Goal: Task Accomplishment & Management: Manage account settings

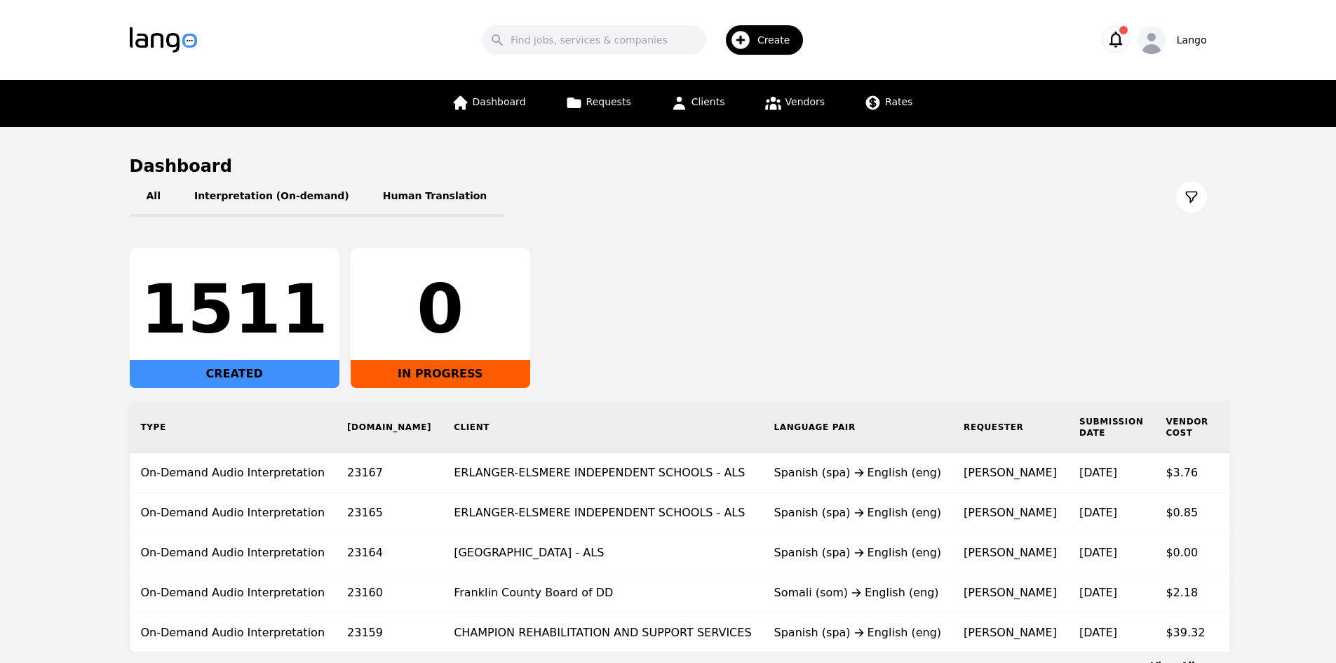
click at [768, 41] on span "Create" at bounding box center [778, 40] width 43 height 14
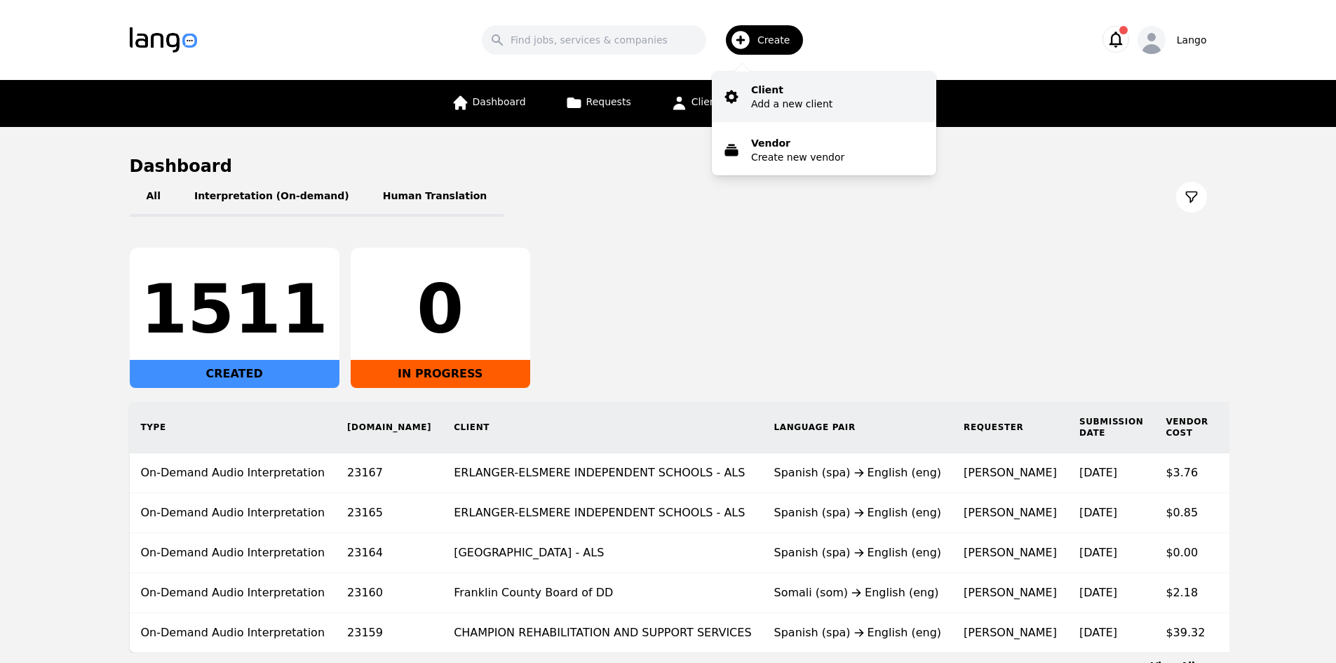
click at [782, 109] on p "Add a new client" at bounding box center [791, 104] width 81 height 14
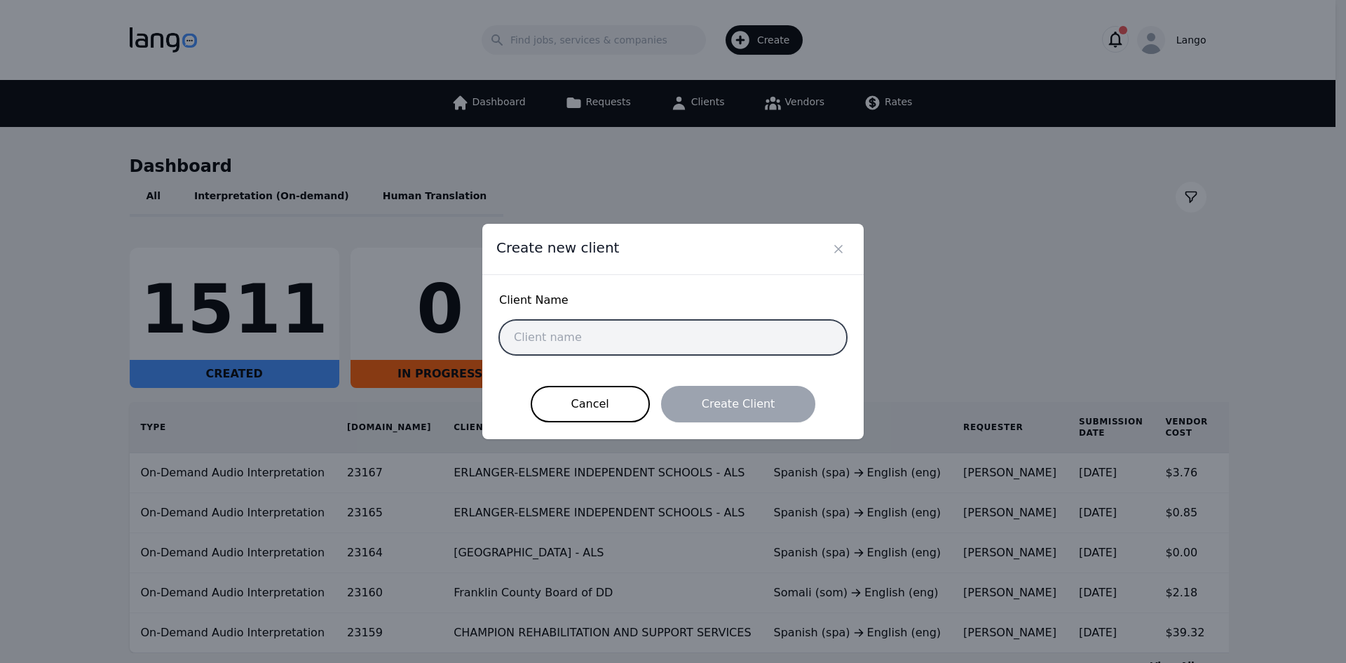
click at [679, 339] on input "text" at bounding box center [673, 337] width 348 height 35
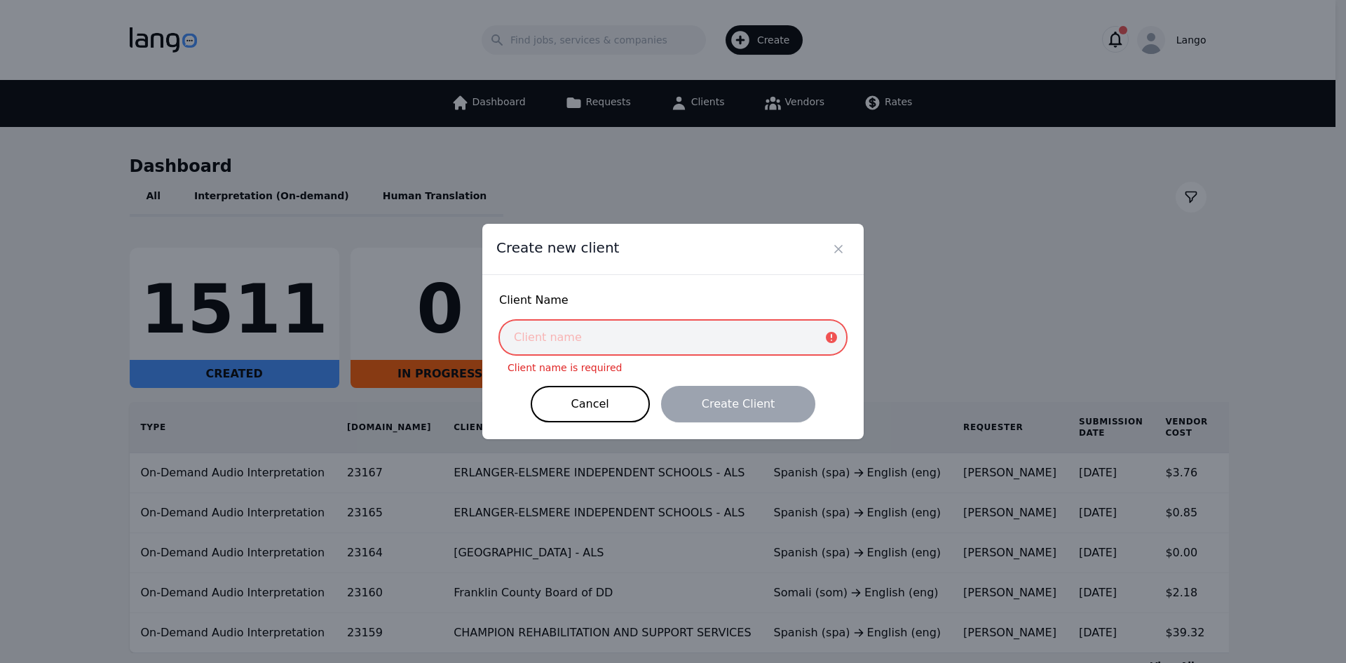
paste input "Amcare Pro Home Health"
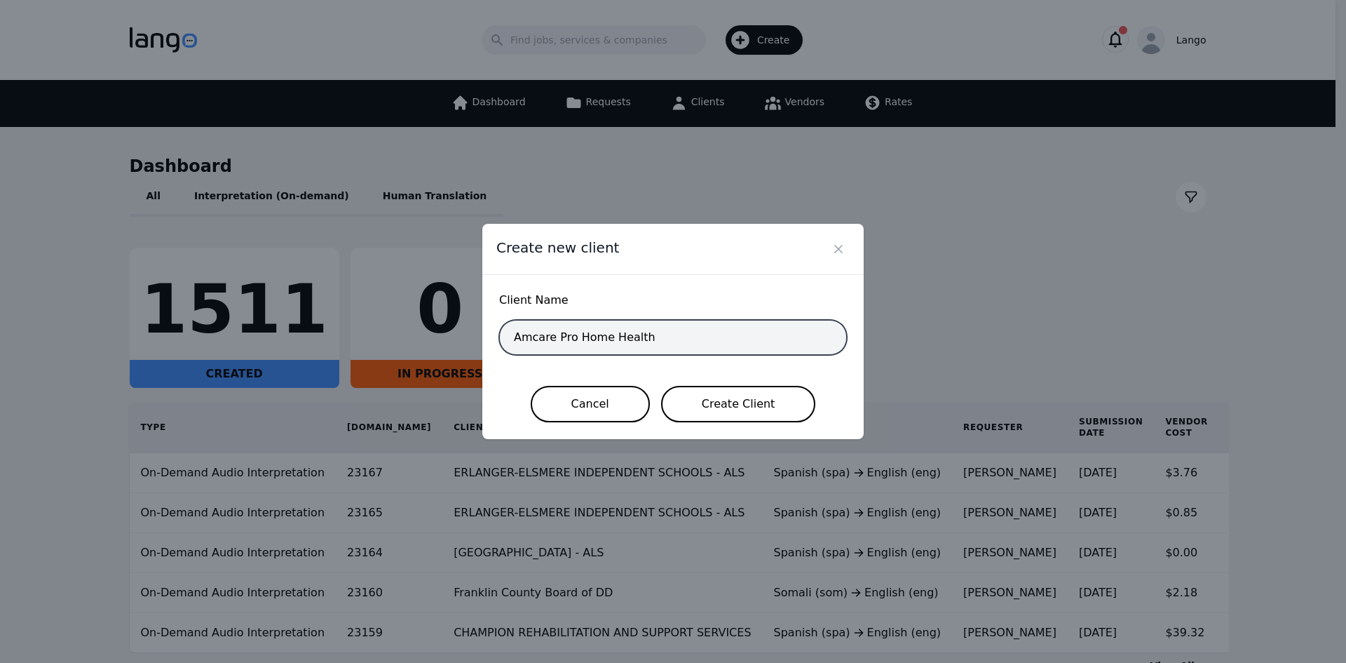
type input "Amcare Pro Home Health"
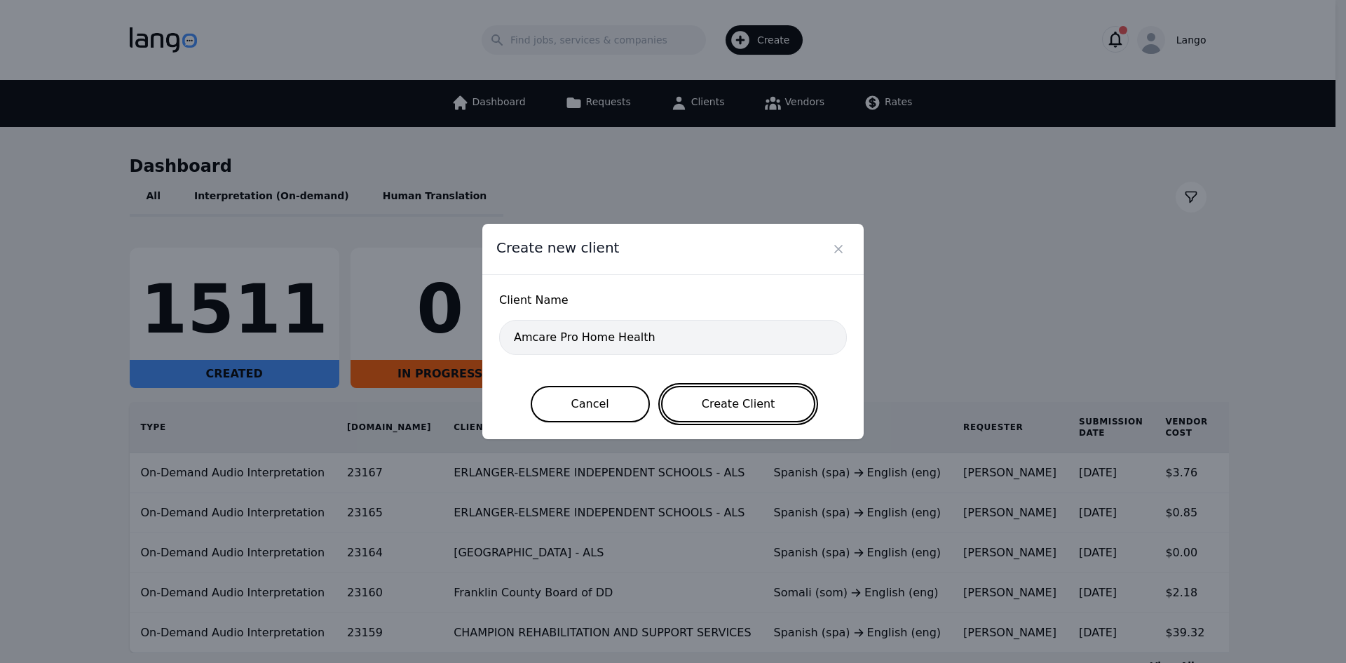
click at [719, 402] on button "Create Client" at bounding box center [738, 404] width 155 height 36
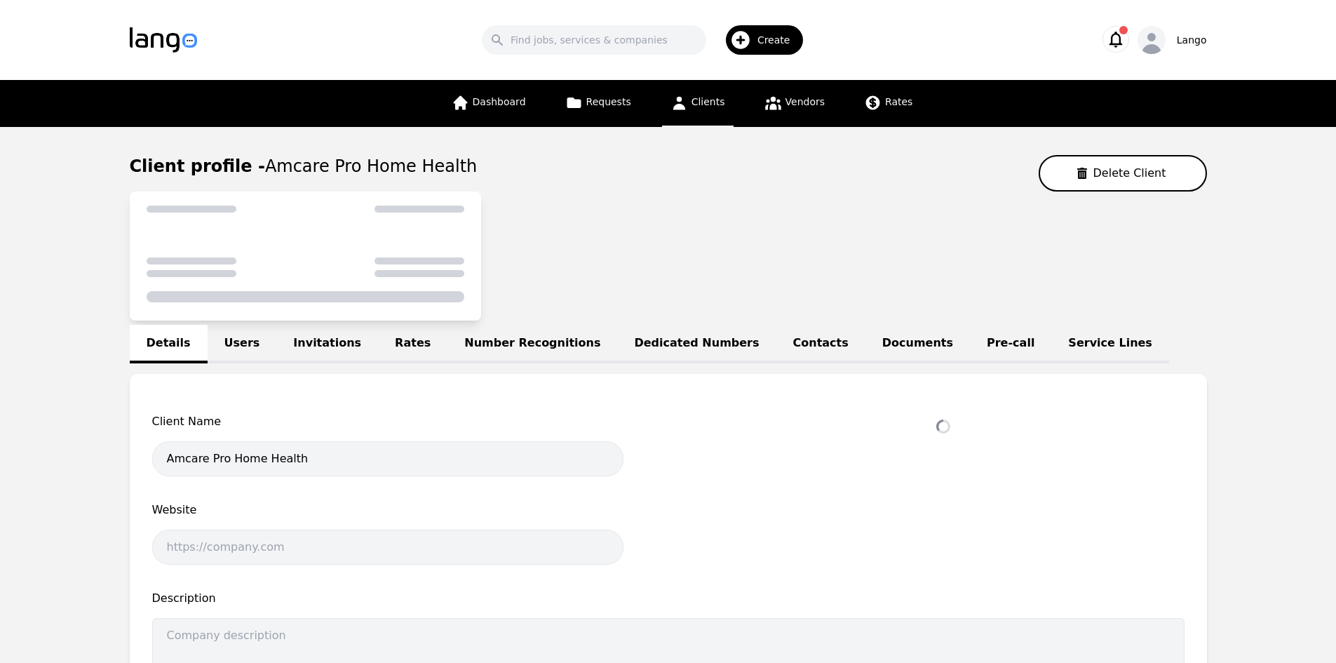
select select "active"
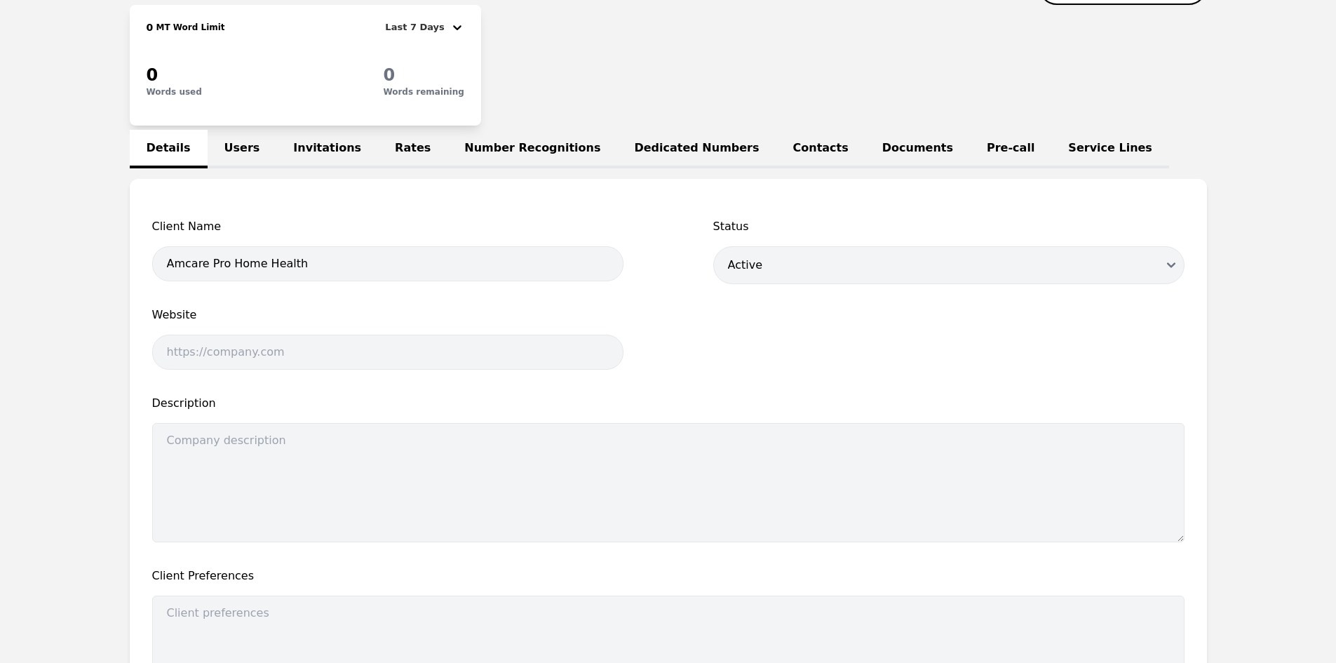
scroll to position [210, 0]
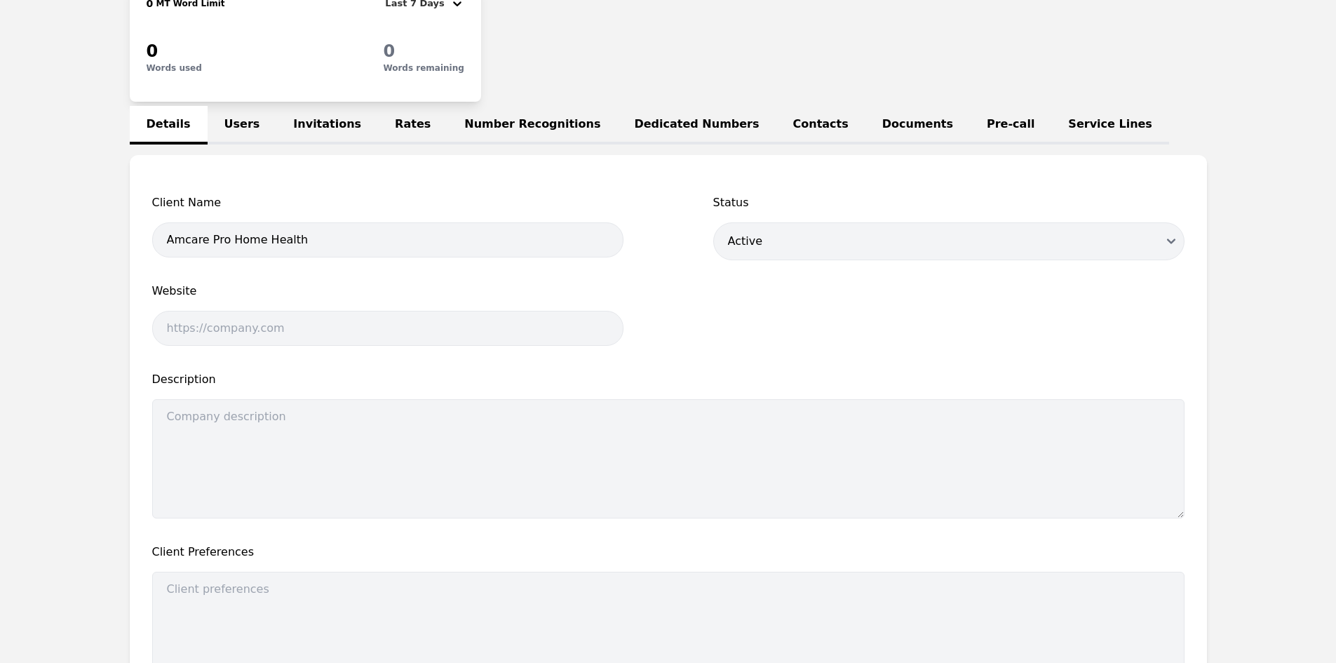
click at [243, 127] on link "Users" at bounding box center [242, 125] width 69 height 39
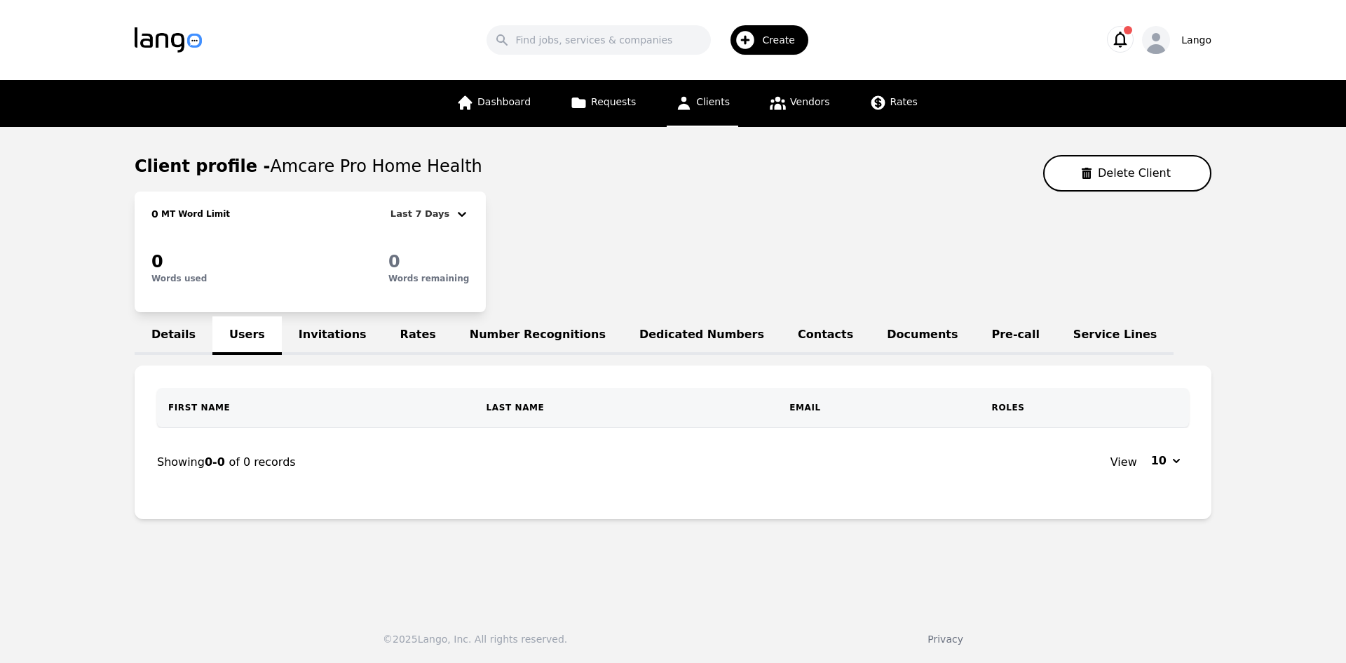
click at [259, 412] on th "First Name" at bounding box center [316, 407] width 318 height 39
